Goal: Find specific page/section: Find specific page/section

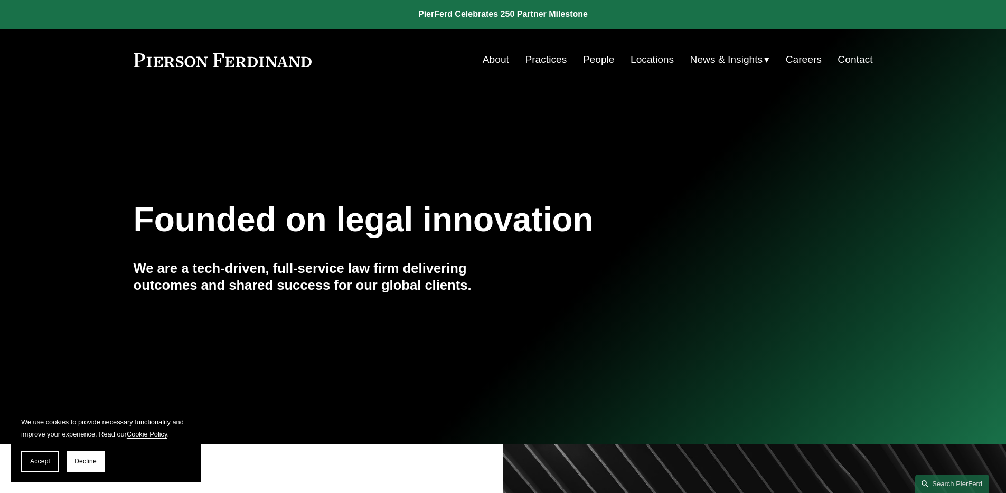
click at [604, 59] on link "People" at bounding box center [599, 60] width 32 height 20
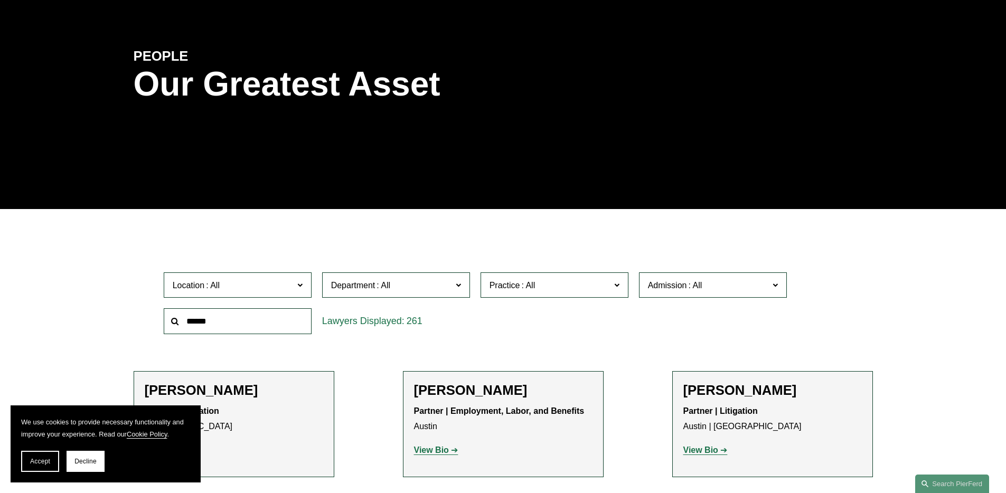
scroll to position [162, 0]
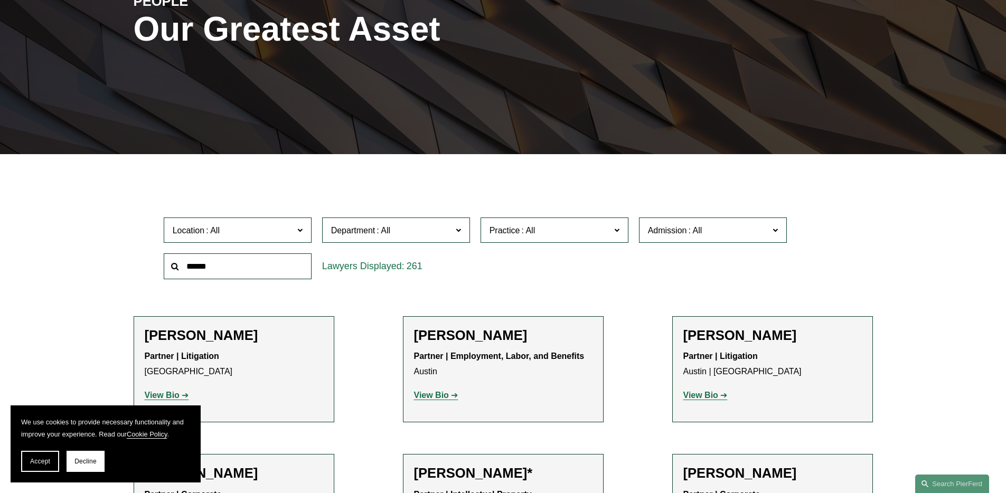
click at [661, 229] on span "Admission" at bounding box center [667, 230] width 39 height 9
click at [0, 0] on link "[US_STATE]" at bounding box center [0, 0] width 0 height 0
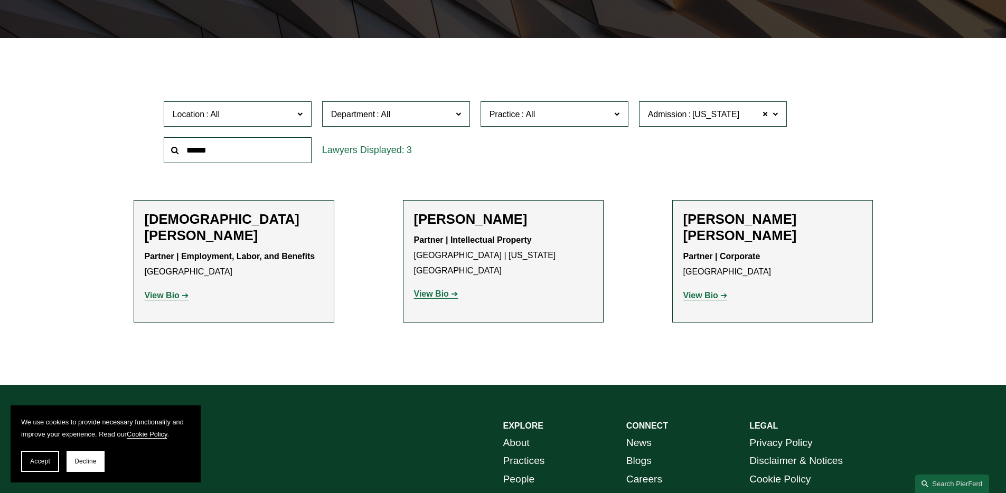
scroll to position [282, 0]
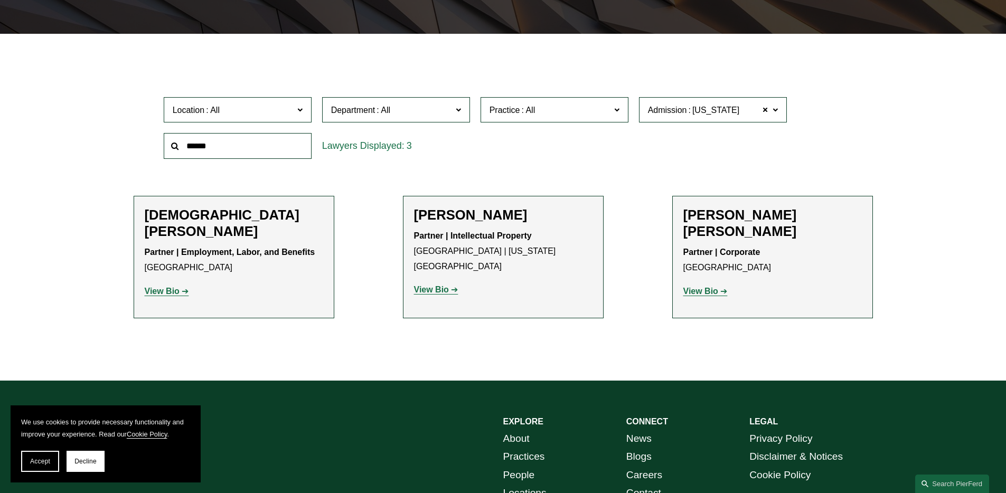
click at [153, 287] on strong "View Bio" at bounding box center [162, 291] width 35 height 9
click at [185, 287] on link "View Bio" at bounding box center [167, 291] width 44 height 9
click at [165, 287] on strong "View Bio" at bounding box center [162, 291] width 35 height 9
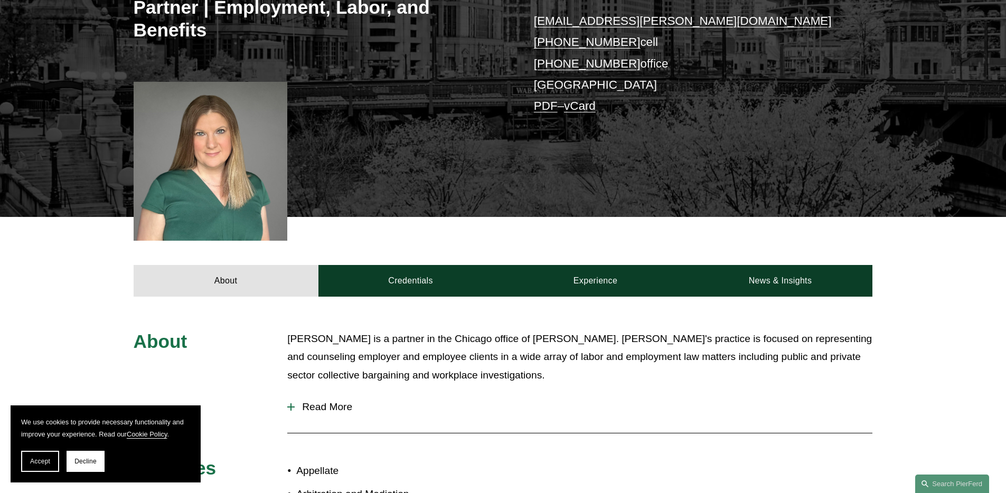
scroll to position [248, 0]
